Goal: Task Accomplishment & Management: Use online tool/utility

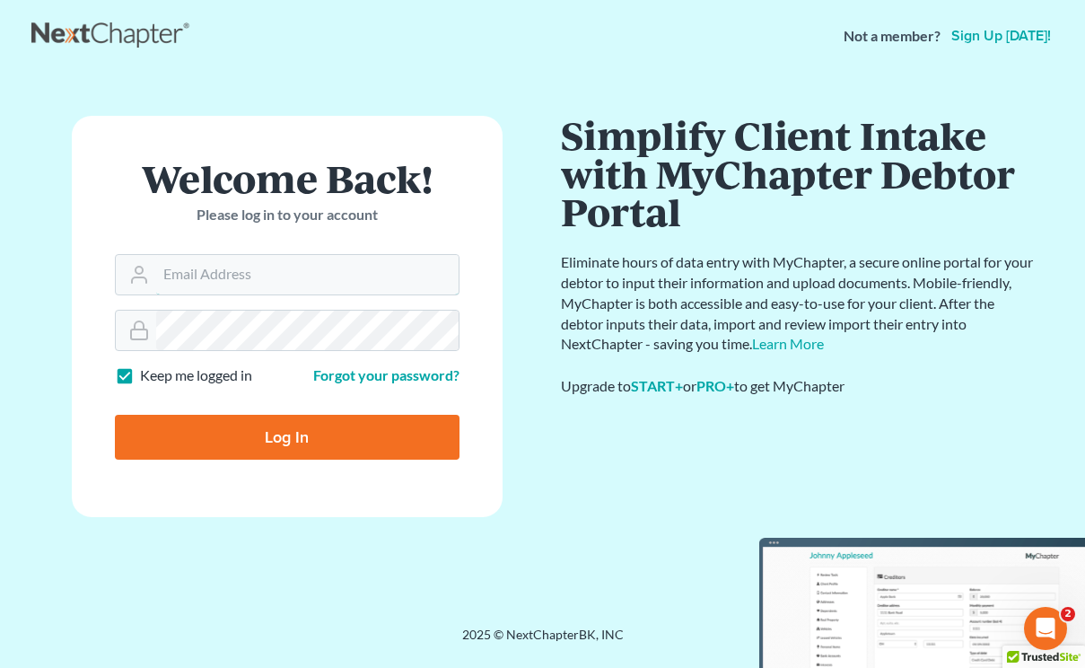
type input "[EMAIL_ADDRESS][DOMAIN_NAME]"
click at [295, 454] on input "Log In" at bounding box center [287, 437] width 345 height 45
type input "Thinking..."
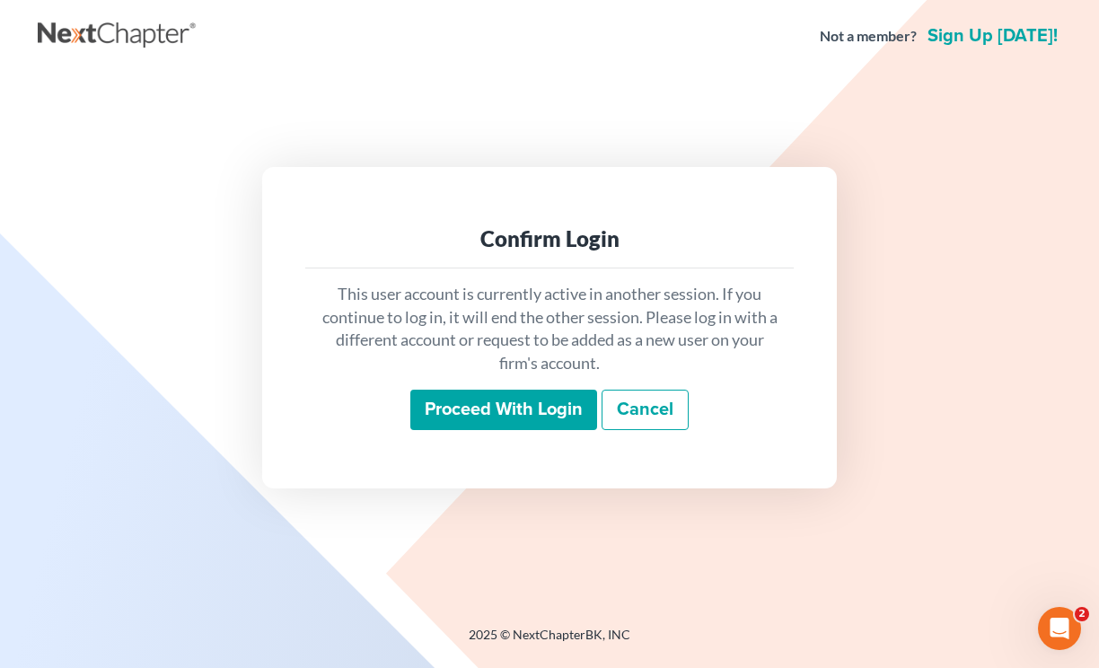
click at [454, 409] on input "Proceed with login" at bounding box center [503, 410] width 187 height 41
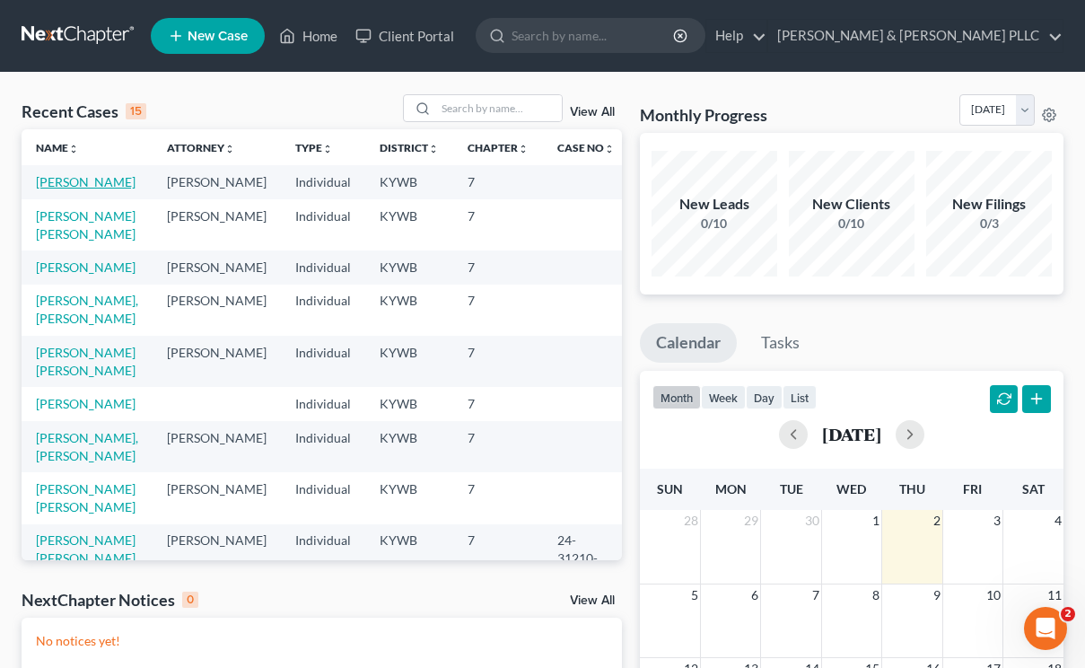
click at [89, 185] on link "[PERSON_NAME]" at bounding box center [86, 181] width 100 height 15
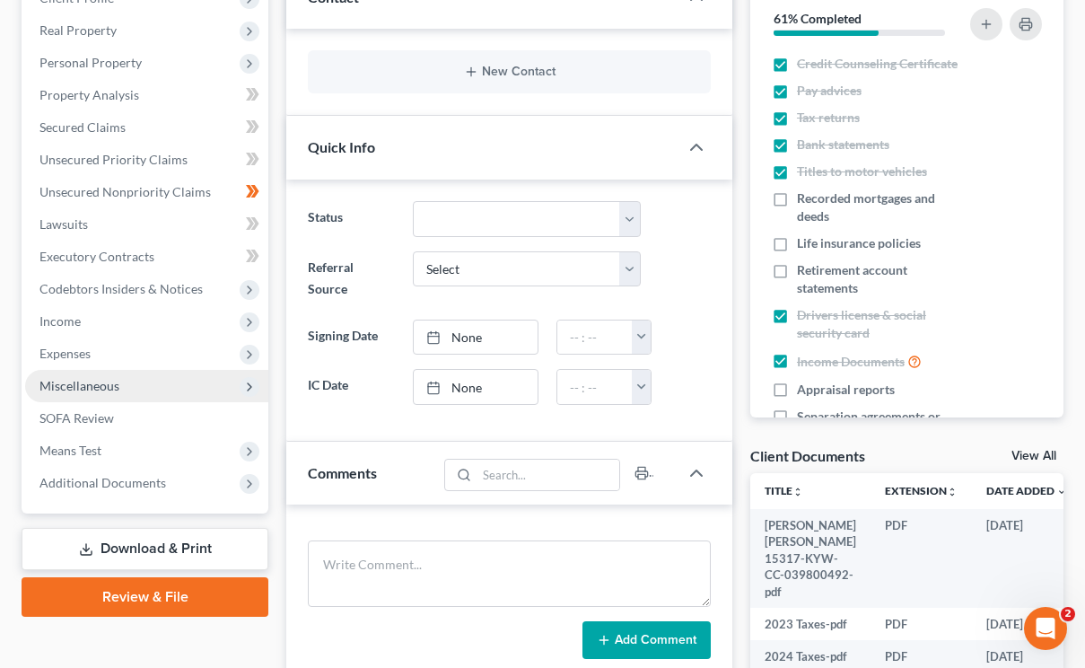
scroll to position [180, 0]
